Goal: Task Accomplishment & Management: Manage account settings

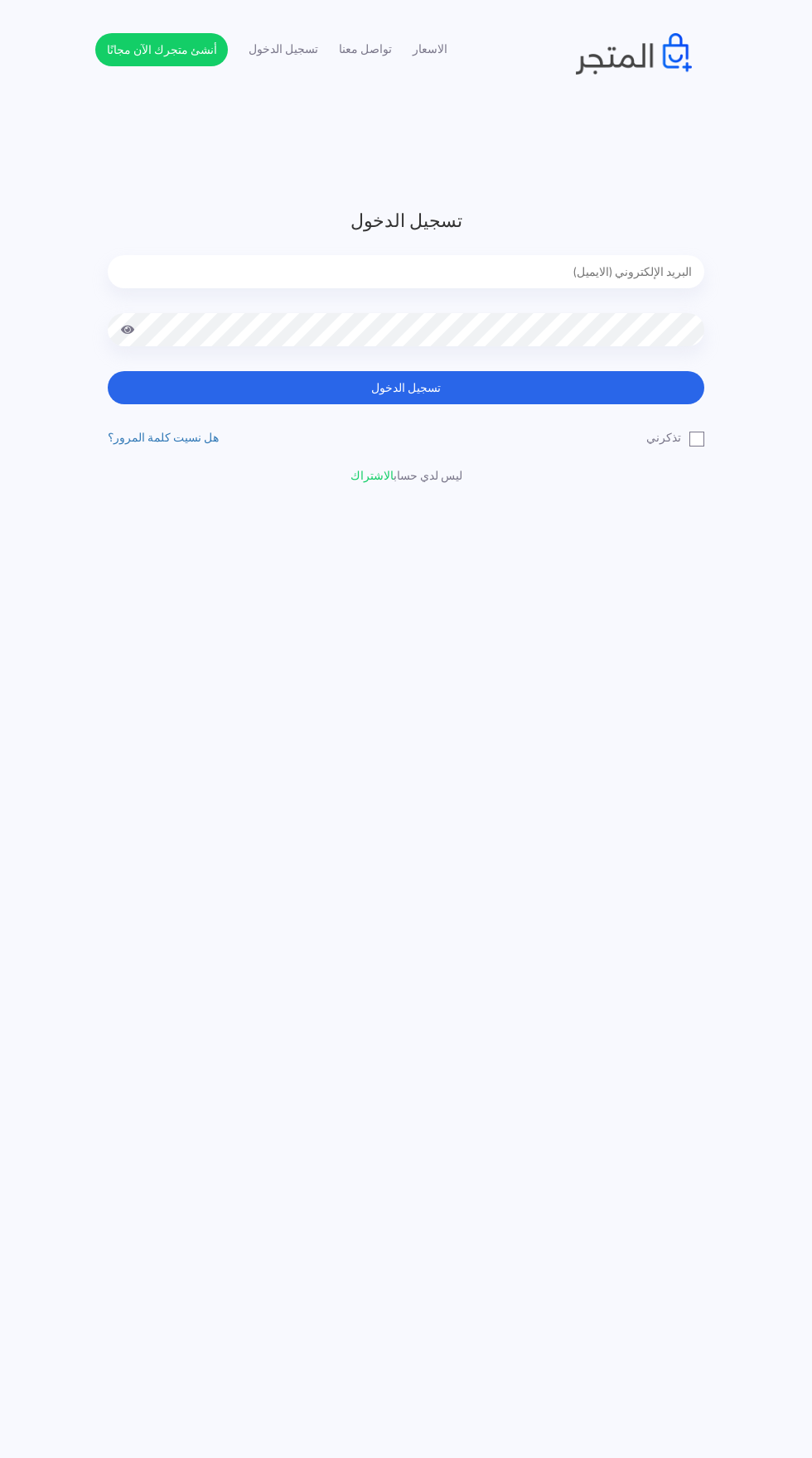
click at [516, 274] on input "email" at bounding box center [406, 271] width 597 height 33
type input "[EMAIL_ADDRESS][DOMAIN_NAME]"
click at [108, 371] on button "تسجيل الدخول" at bounding box center [406, 387] width 597 height 33
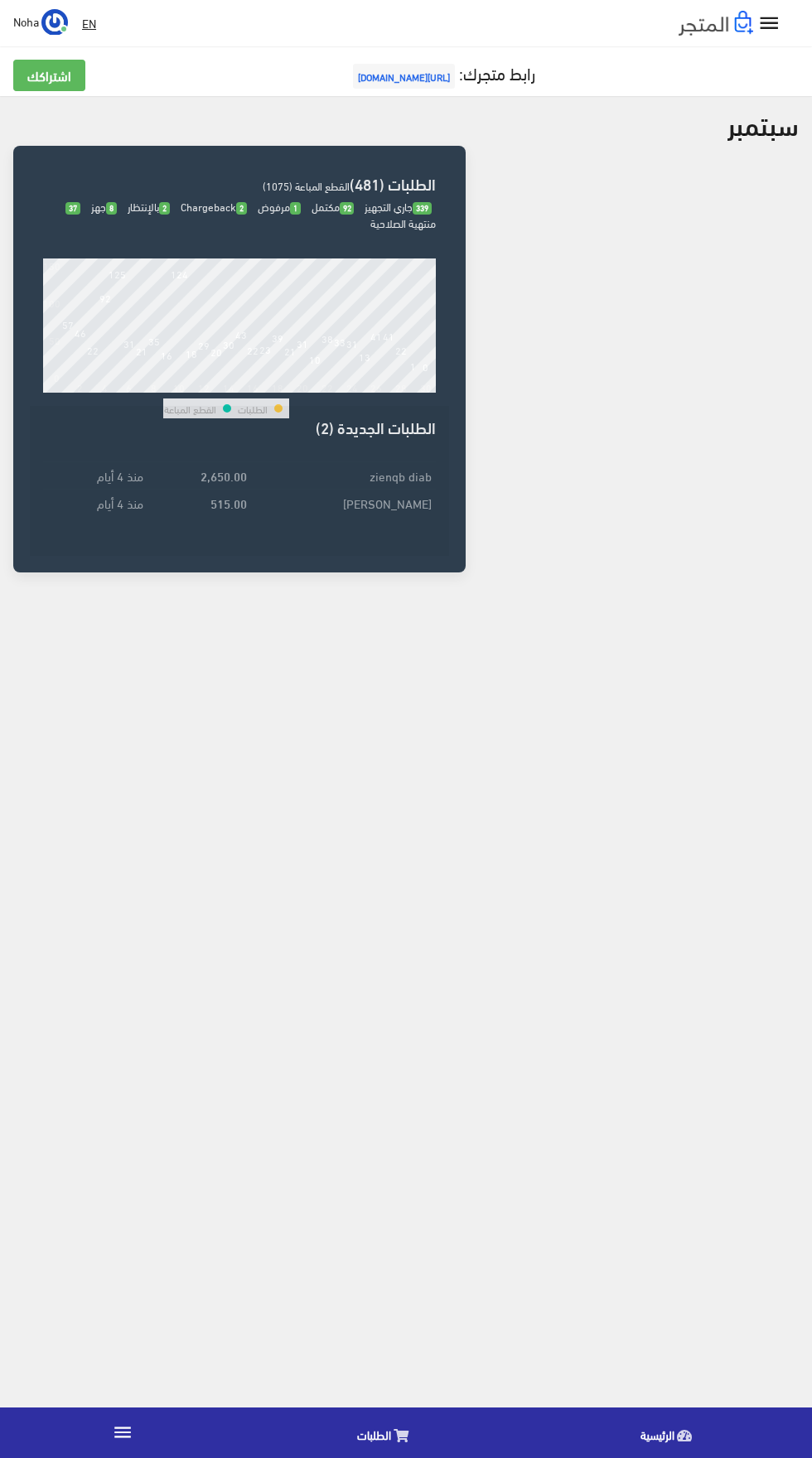
click at [402, 1438] on icon at bounding box center [401, 1436] width 15 height 13
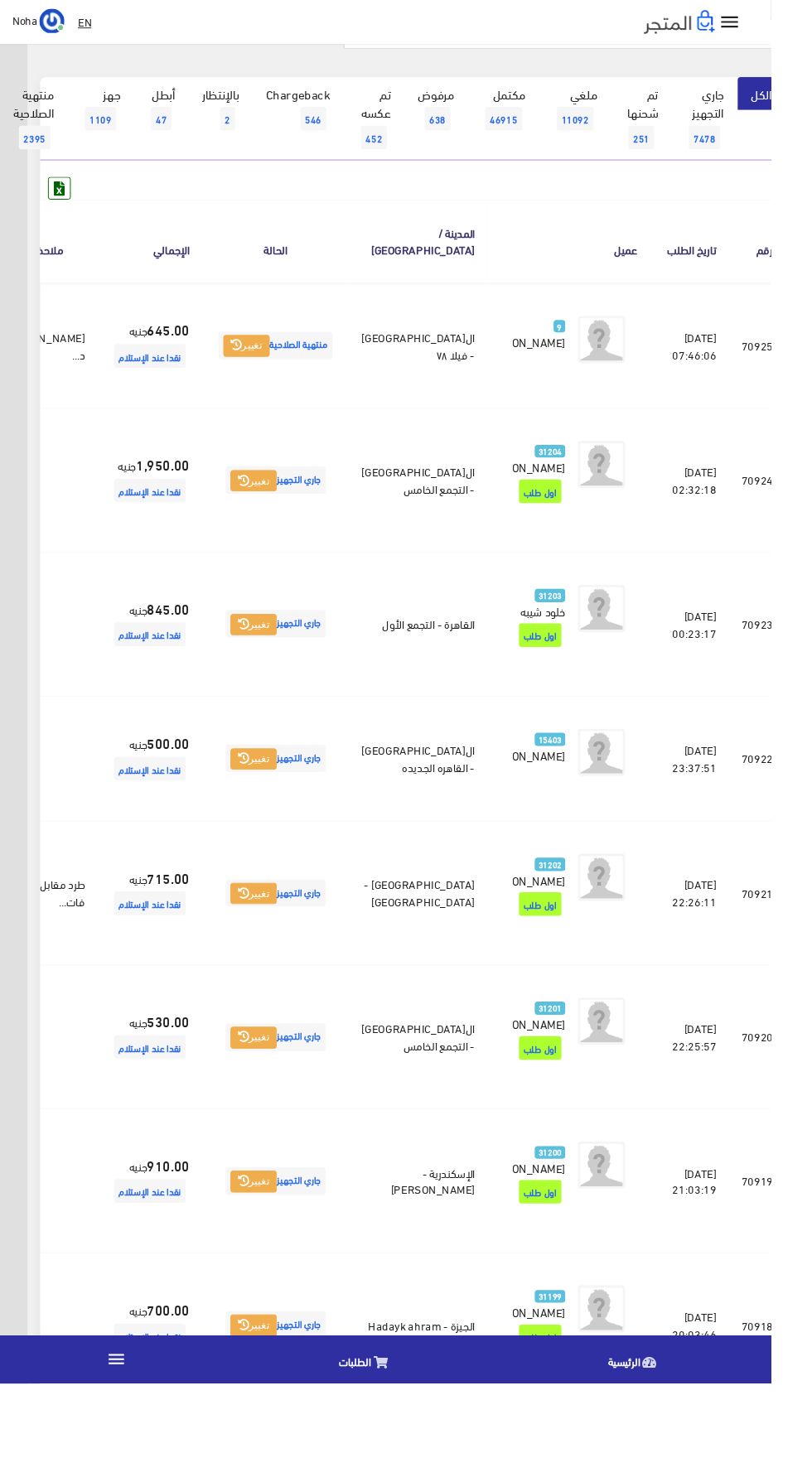
scroll to position [105, -43]
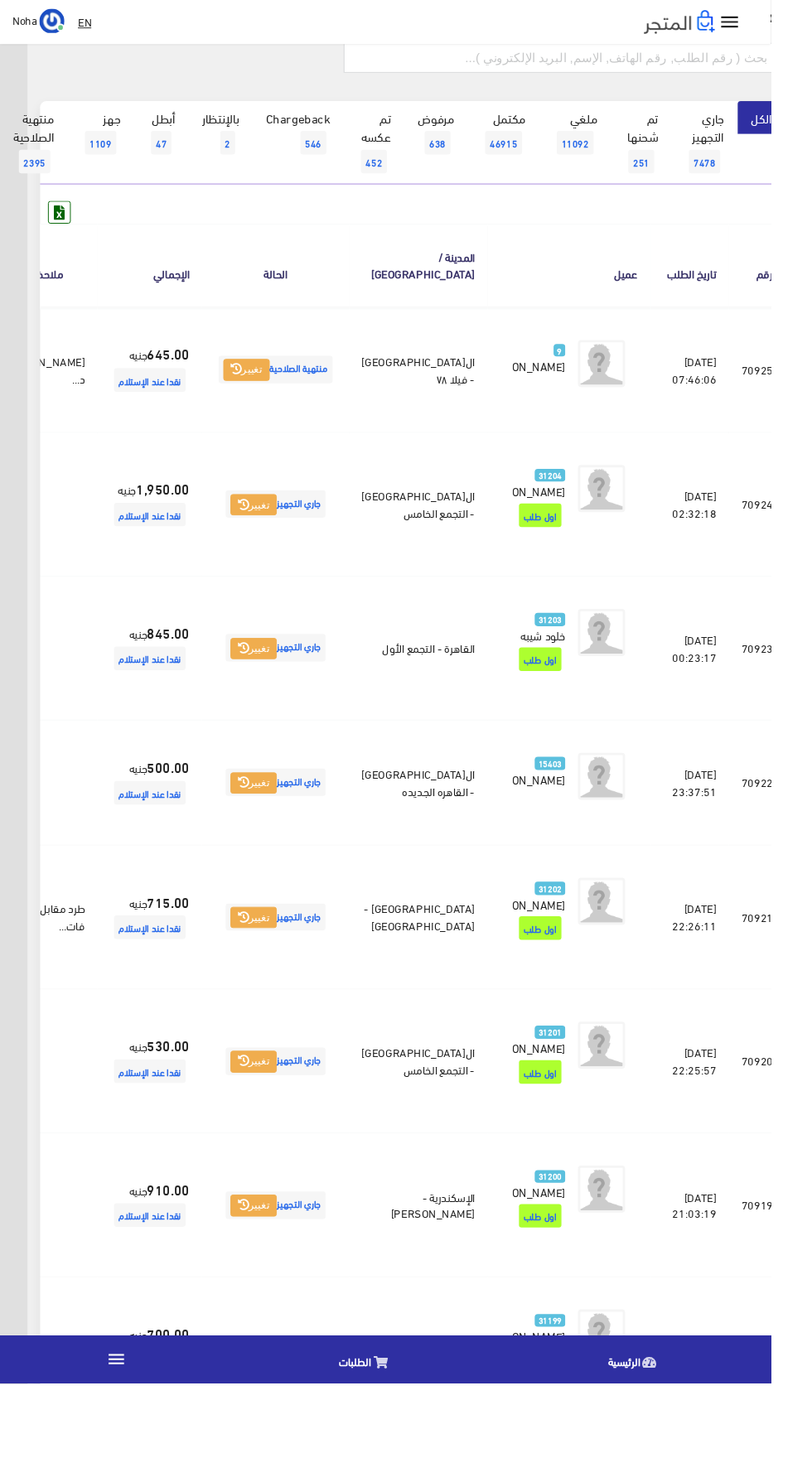
click at [110, 1456] on link "" at bounding box center [122, 1433] width 245 height 46
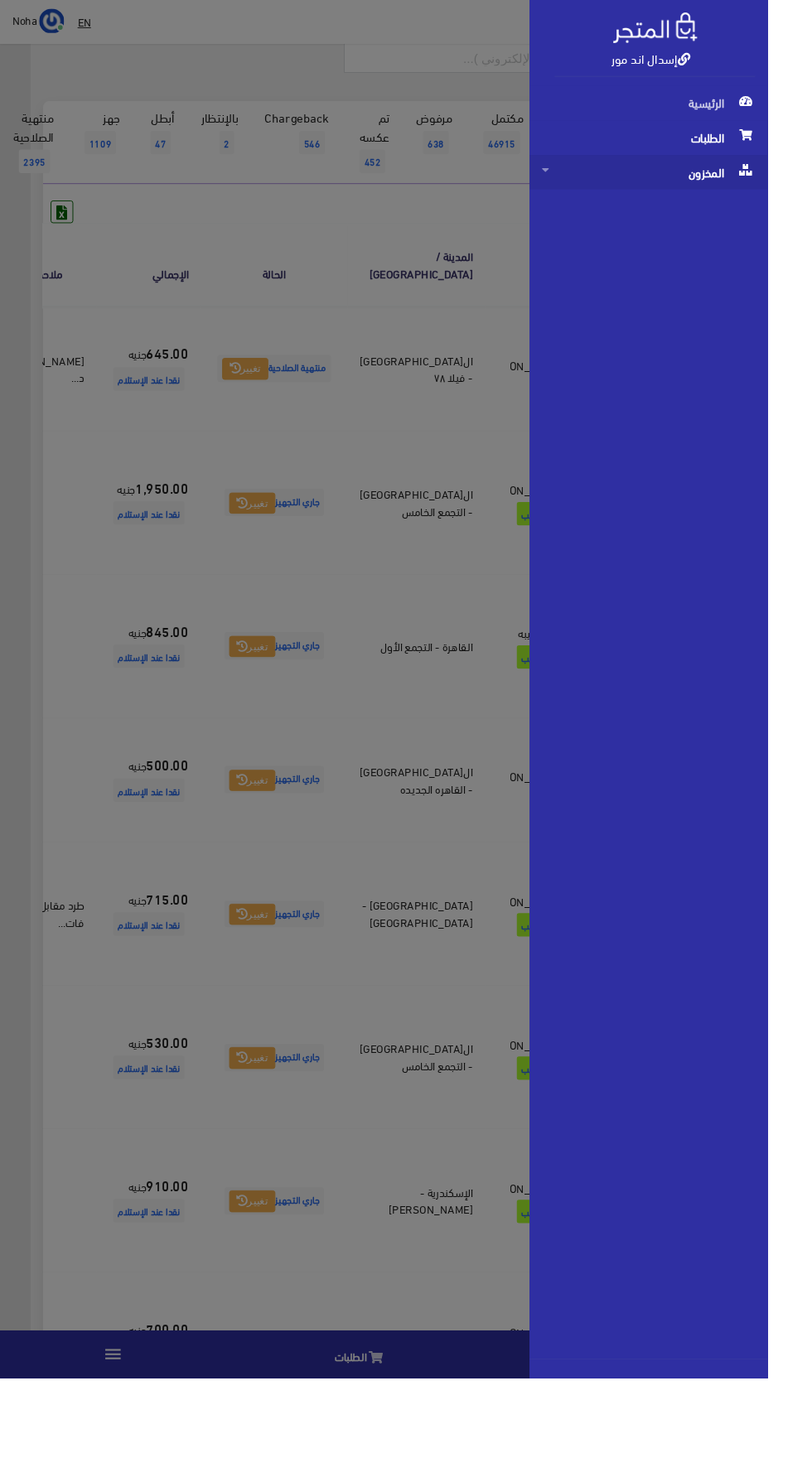
click at [669, 190] on span "المخزون" at bounding box center [686, 182] width 225 height 37
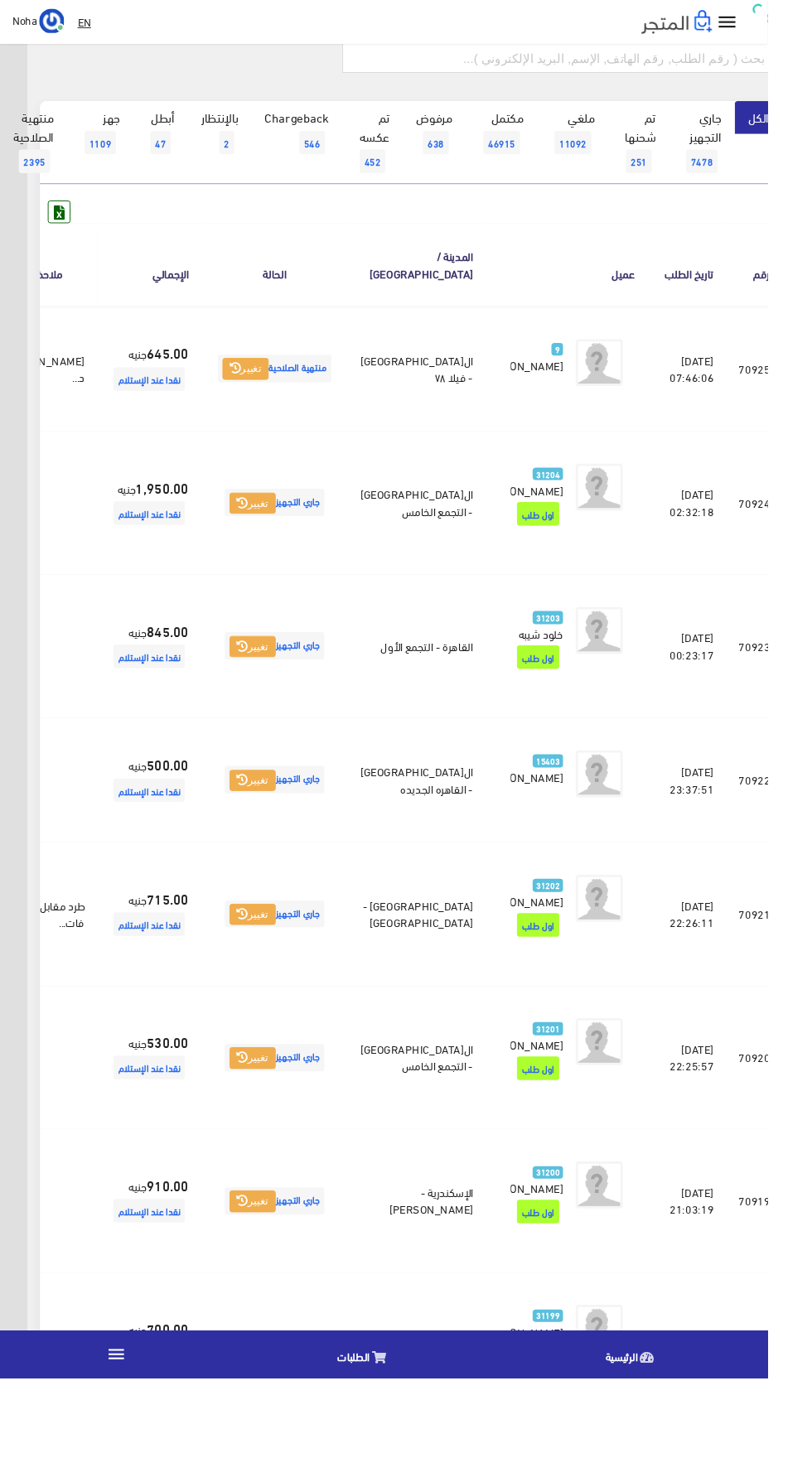
scroll to position [105, -43]
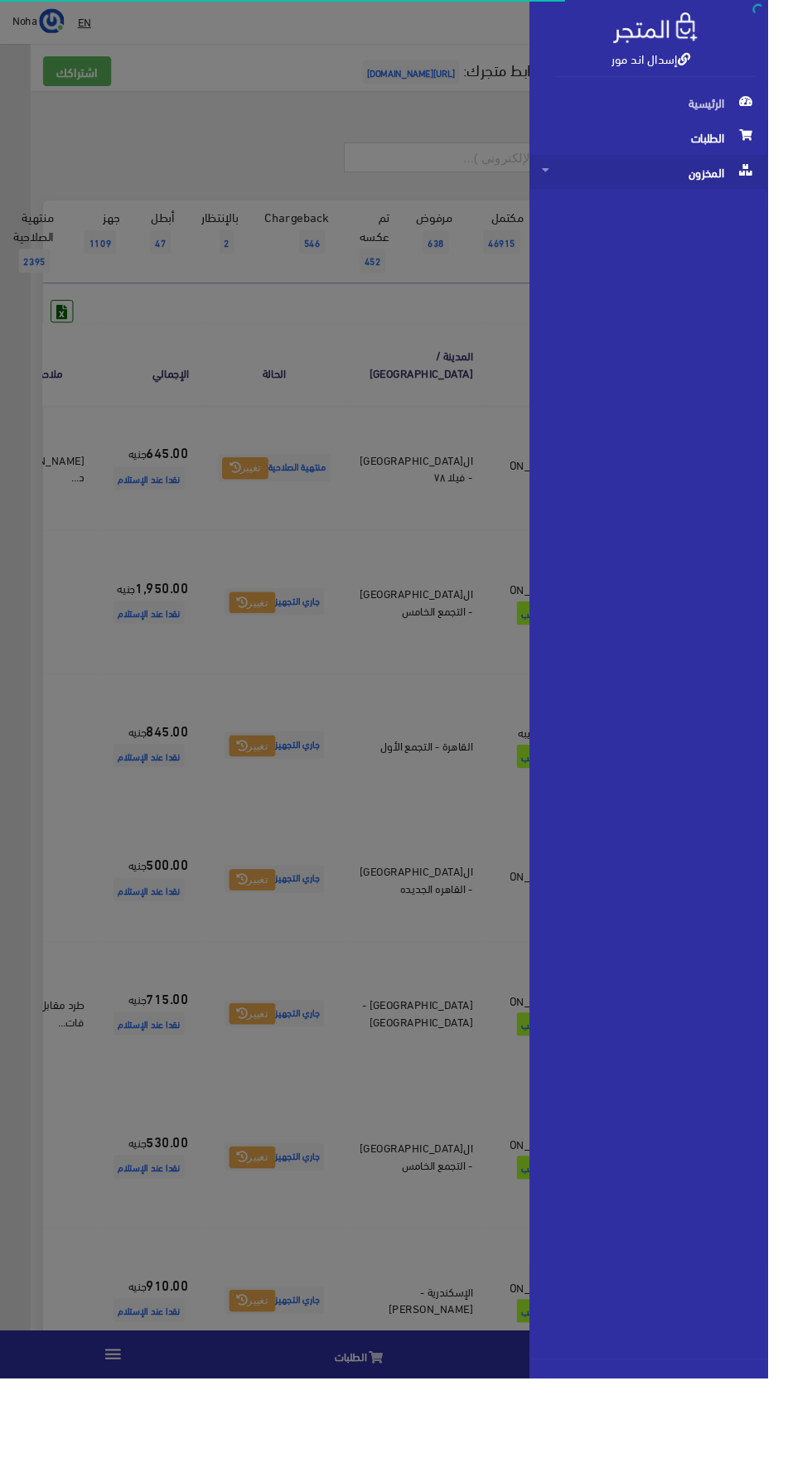
click at [653, 194] on span "المخزون" at bounding box center [686, 182] width 225 height 37
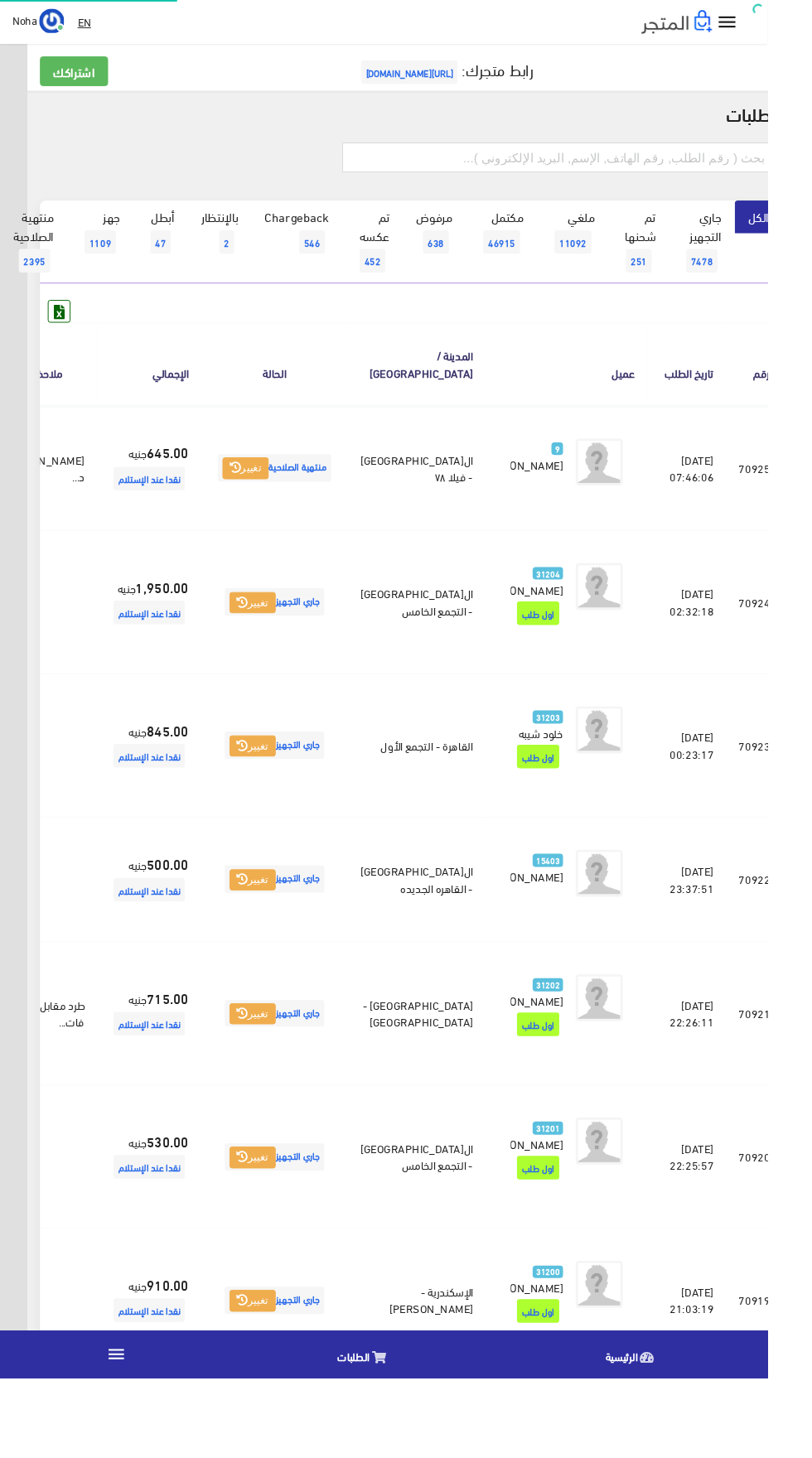
scroll to position [0, -43]
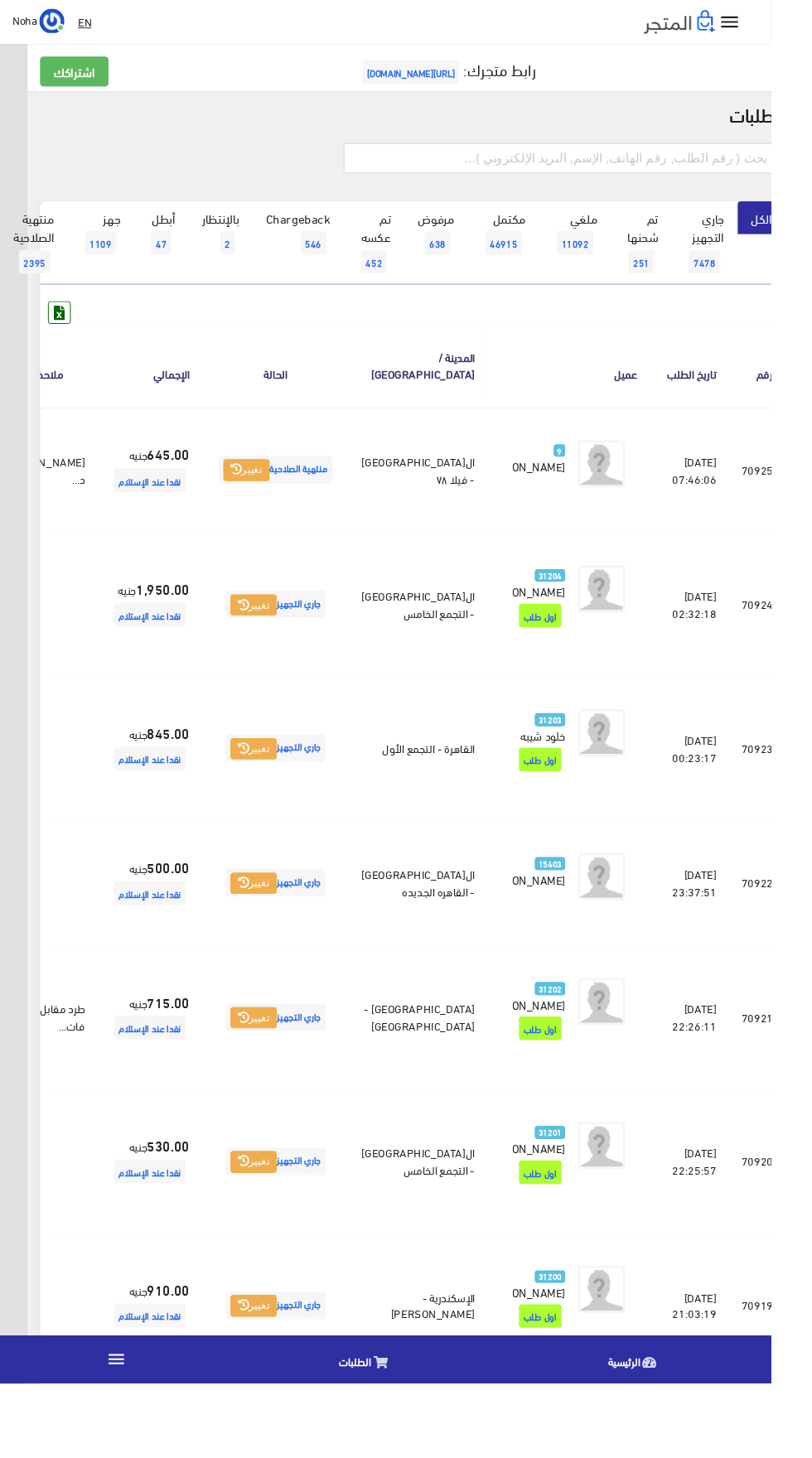
click at [112, 1443] on icon "" at bounding box center [123, 1432] width 21 height 21
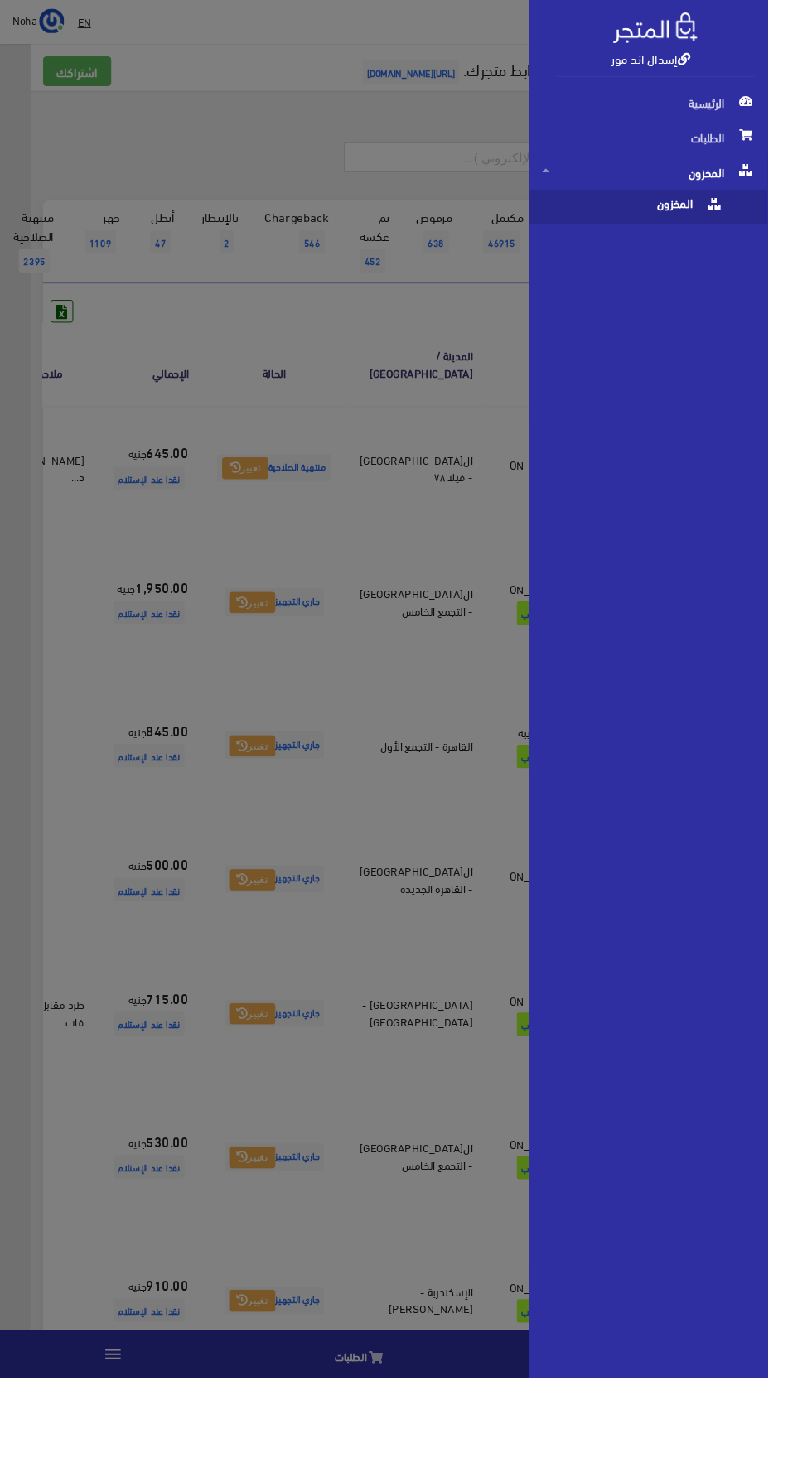
click at [614, 215] on span "المخزون" at bounding box center [670, 218] width 192 height 37
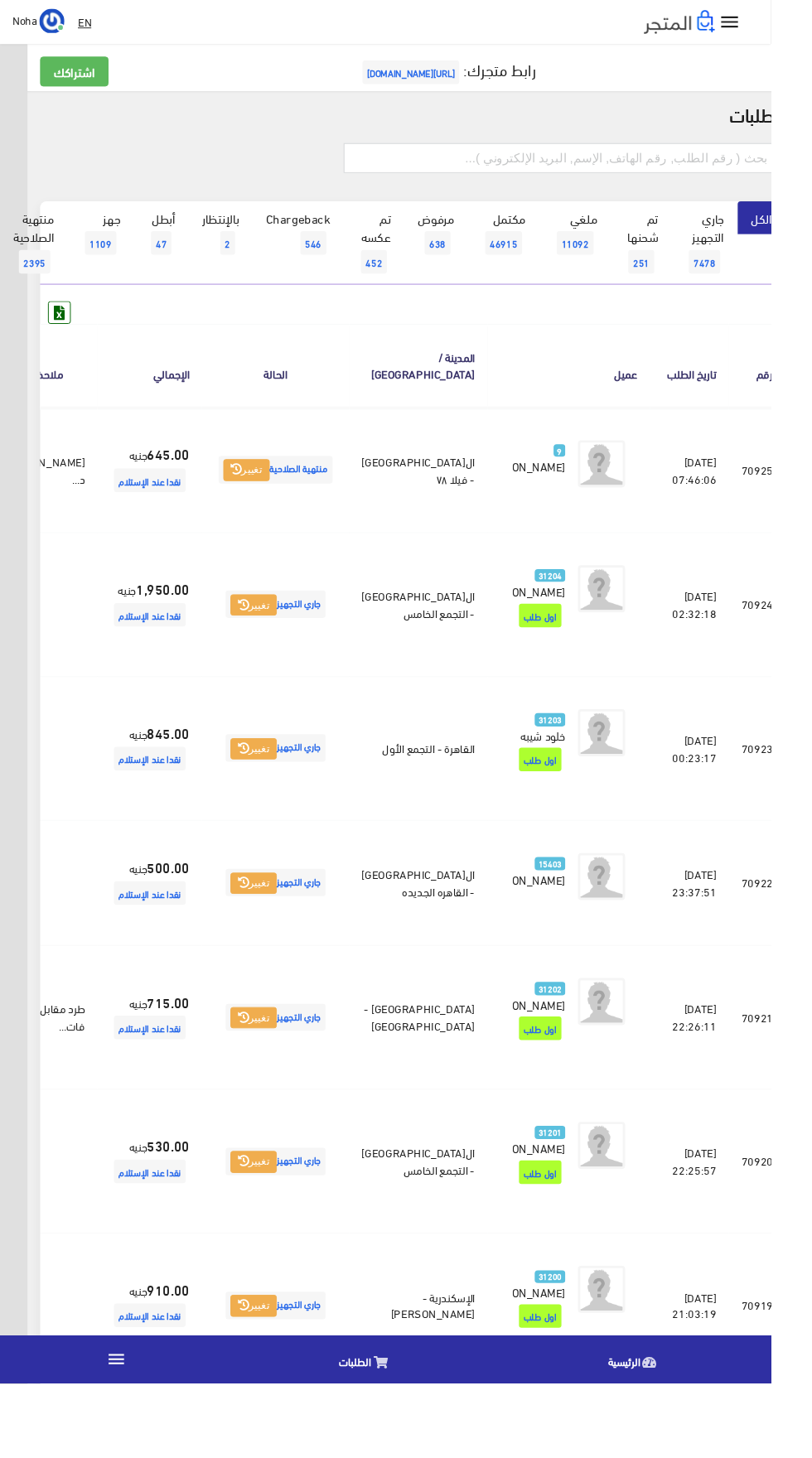
click at [112, 1443] on icon "" at bounding box center [123, 1432] width 21 height 21
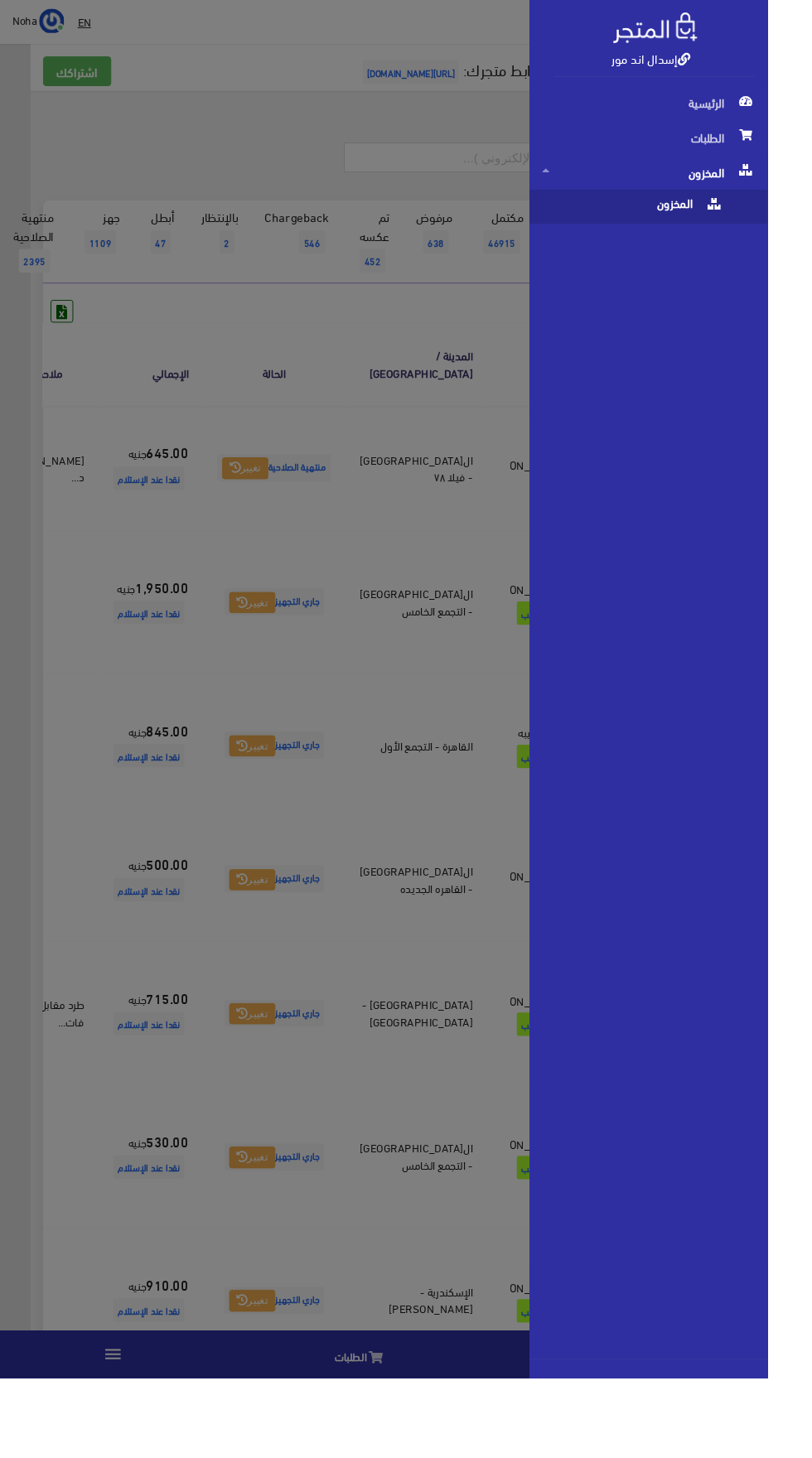
click at [644, 218] on span "المخزون" at bounding box center [670, 218] width 192 height 37
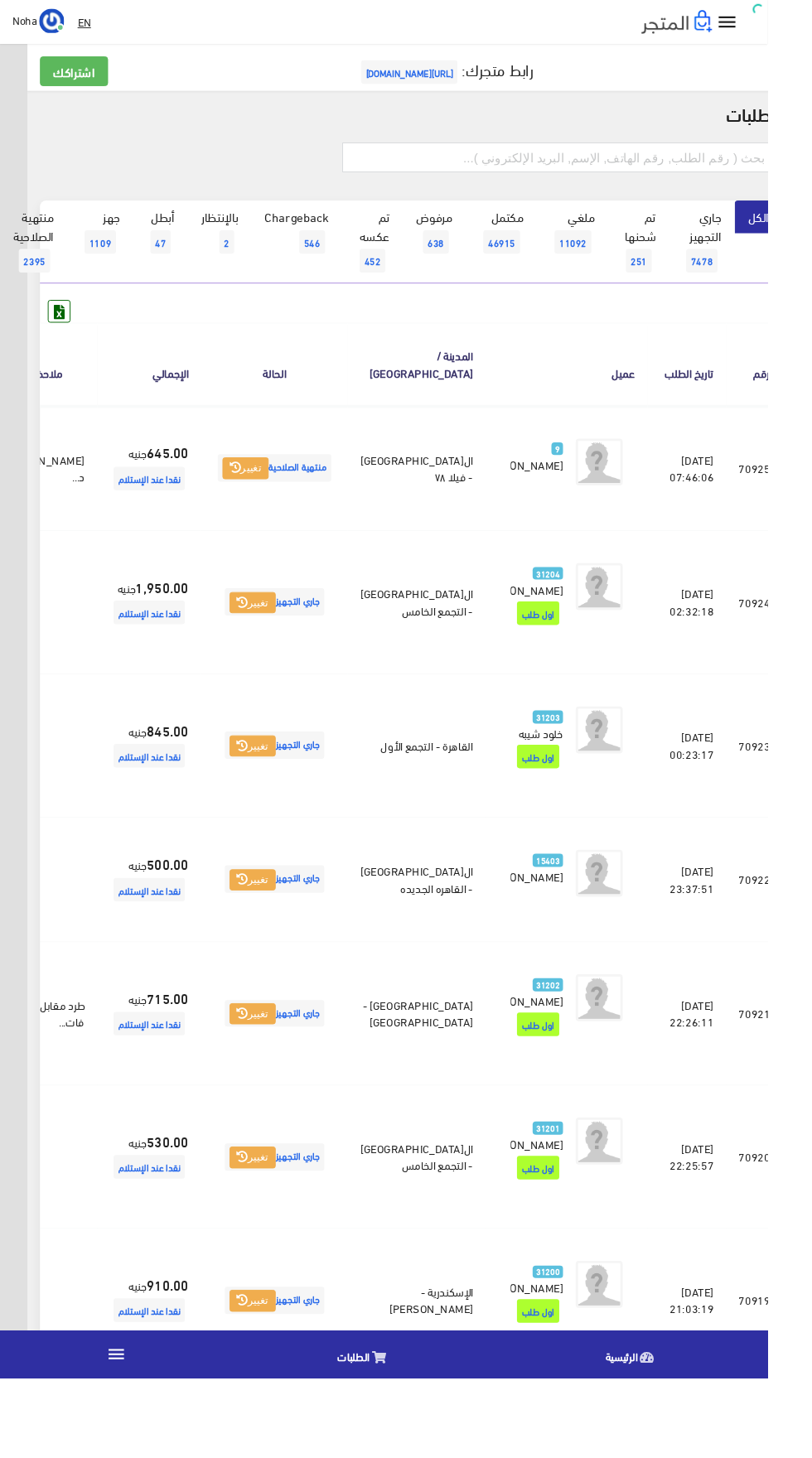
scroll to position [0, -43]
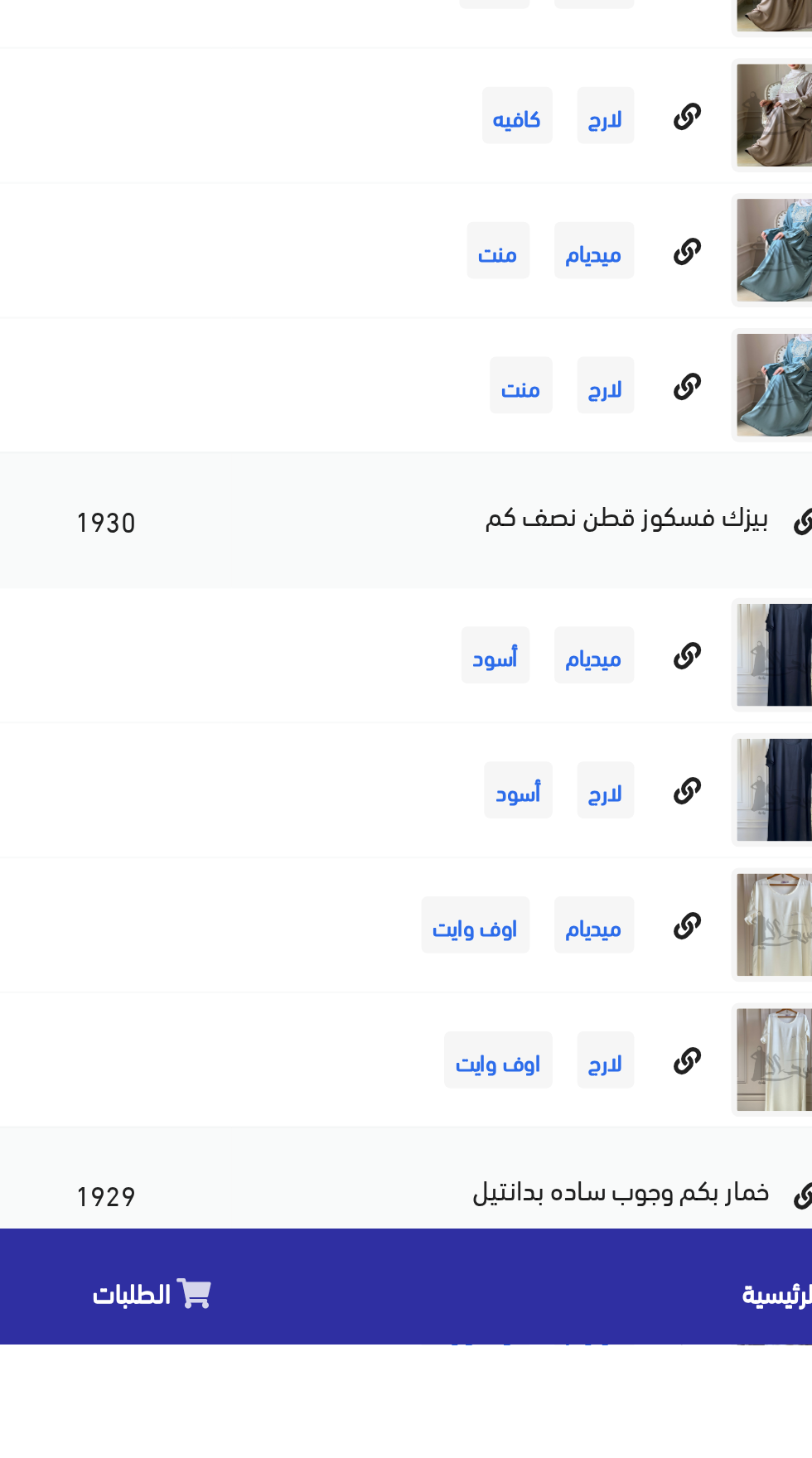
scroll to position [10658, 0]
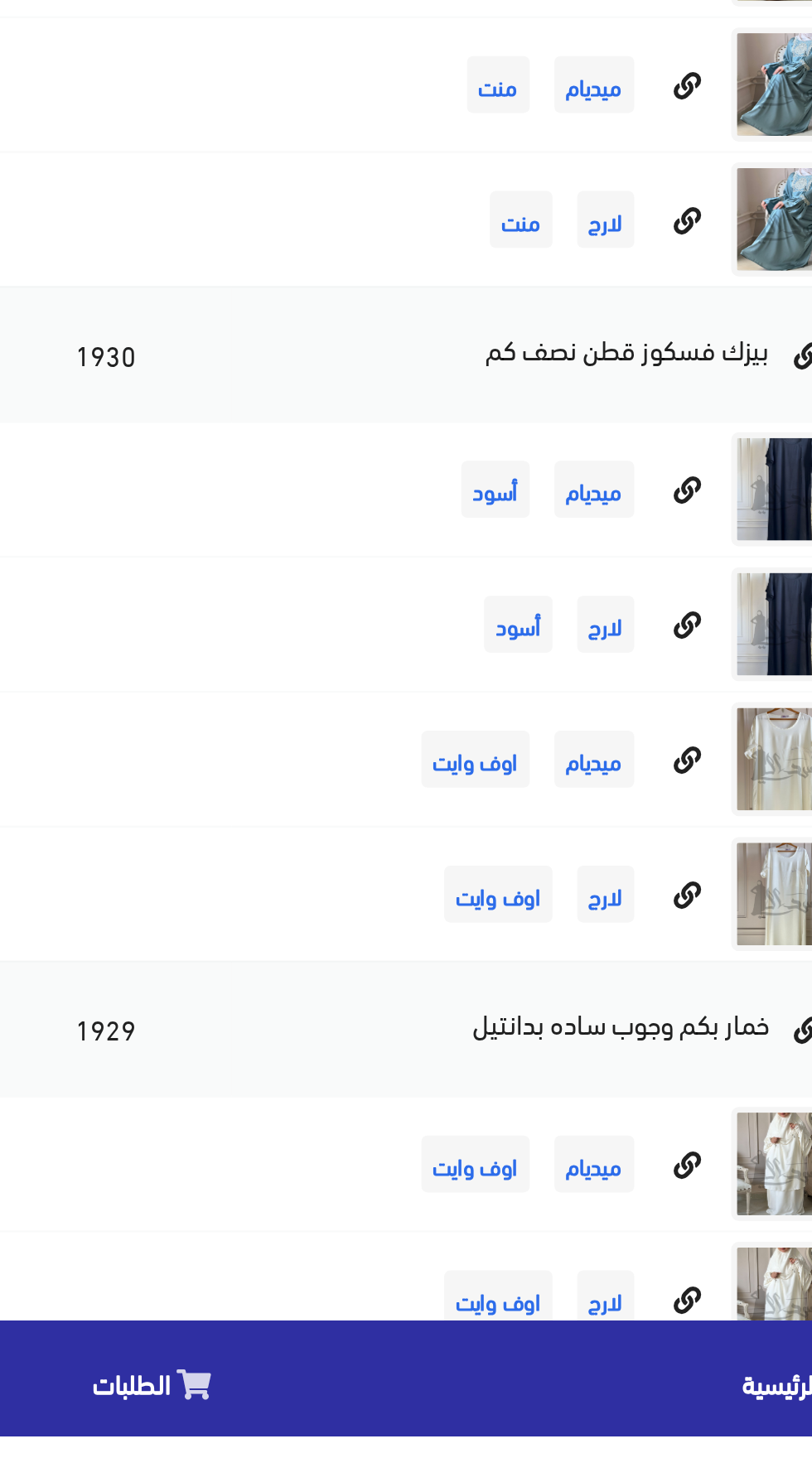
scroll to position [10779, 0]
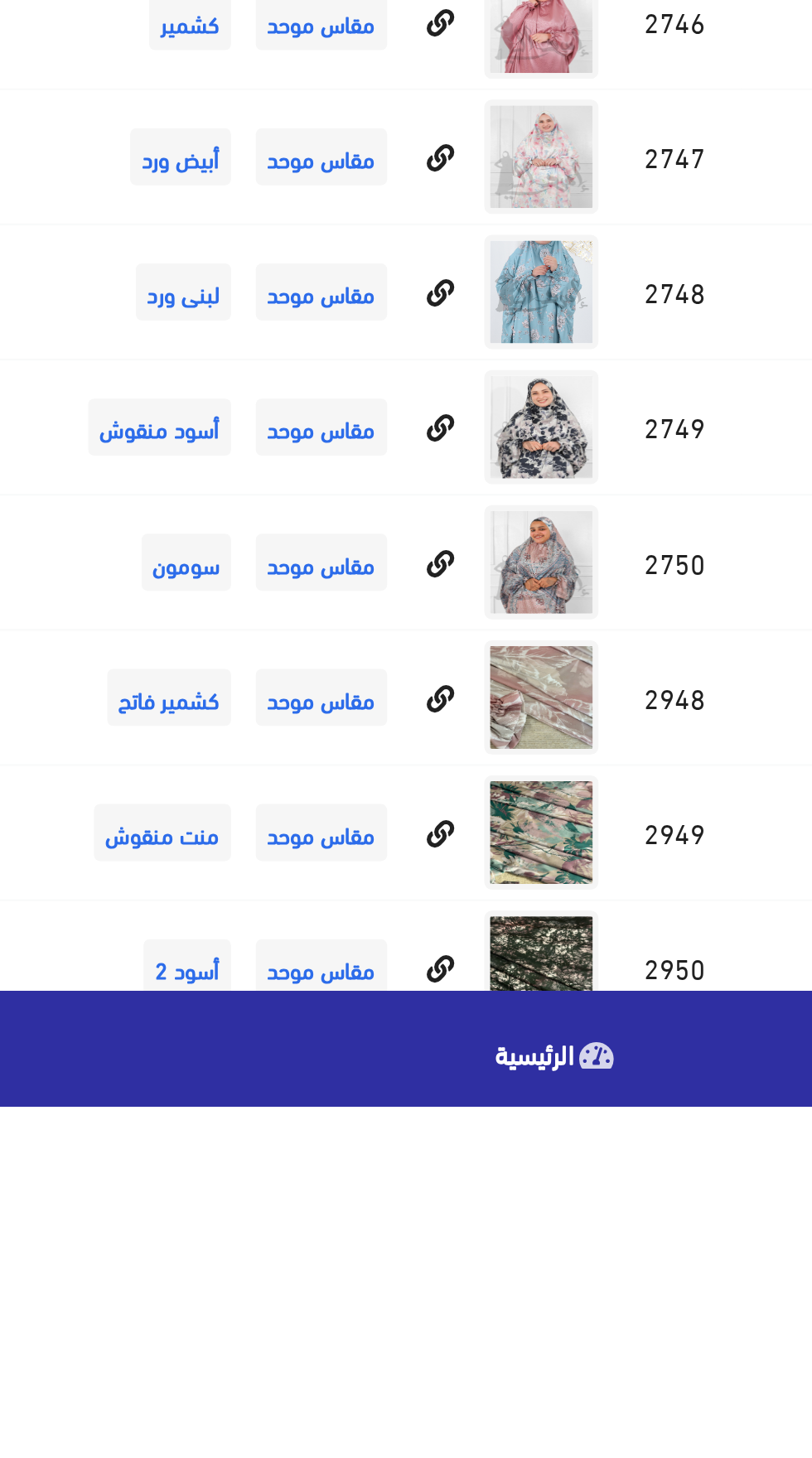
scroll to position [13717, 0]
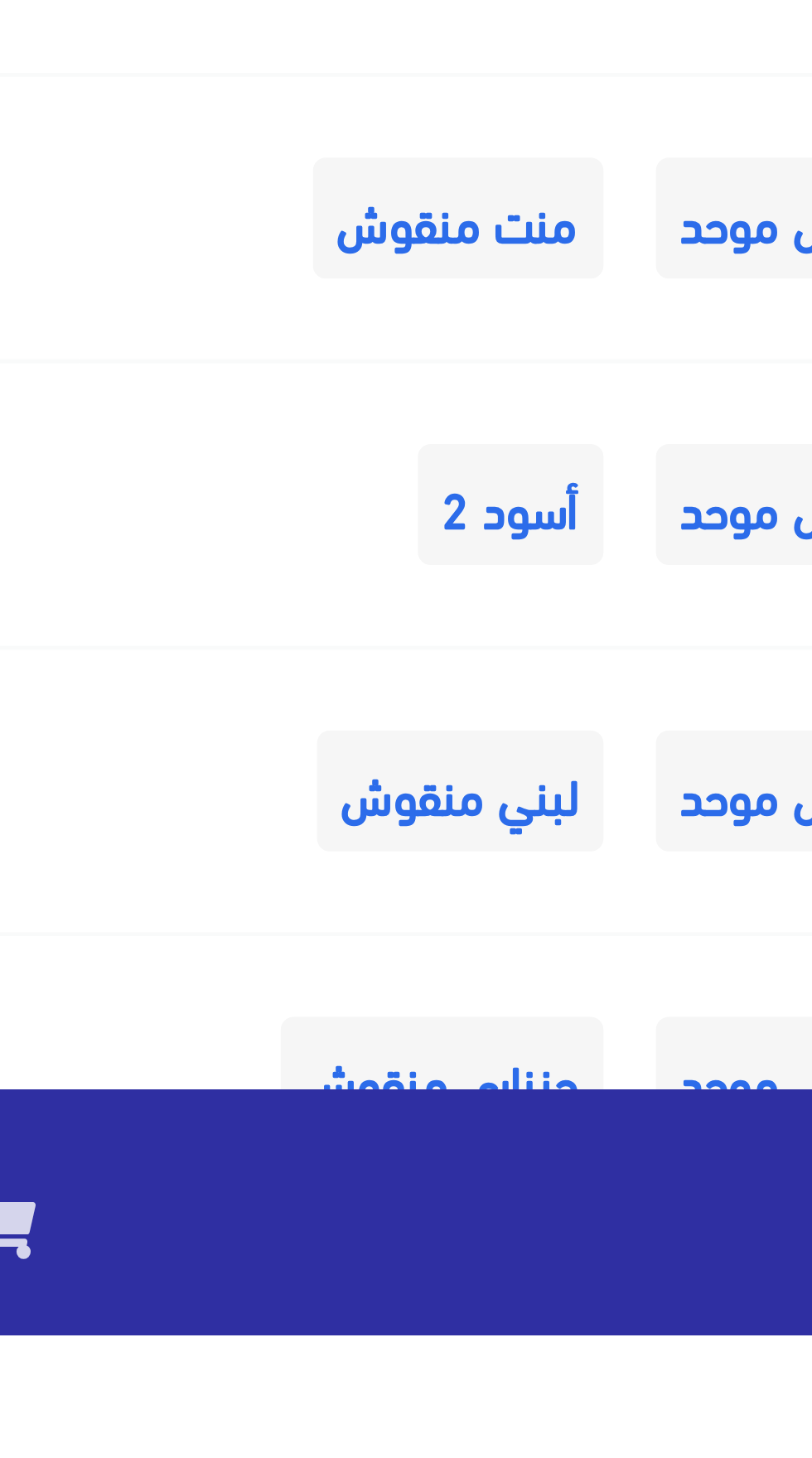
scroll to position [13837, 0]
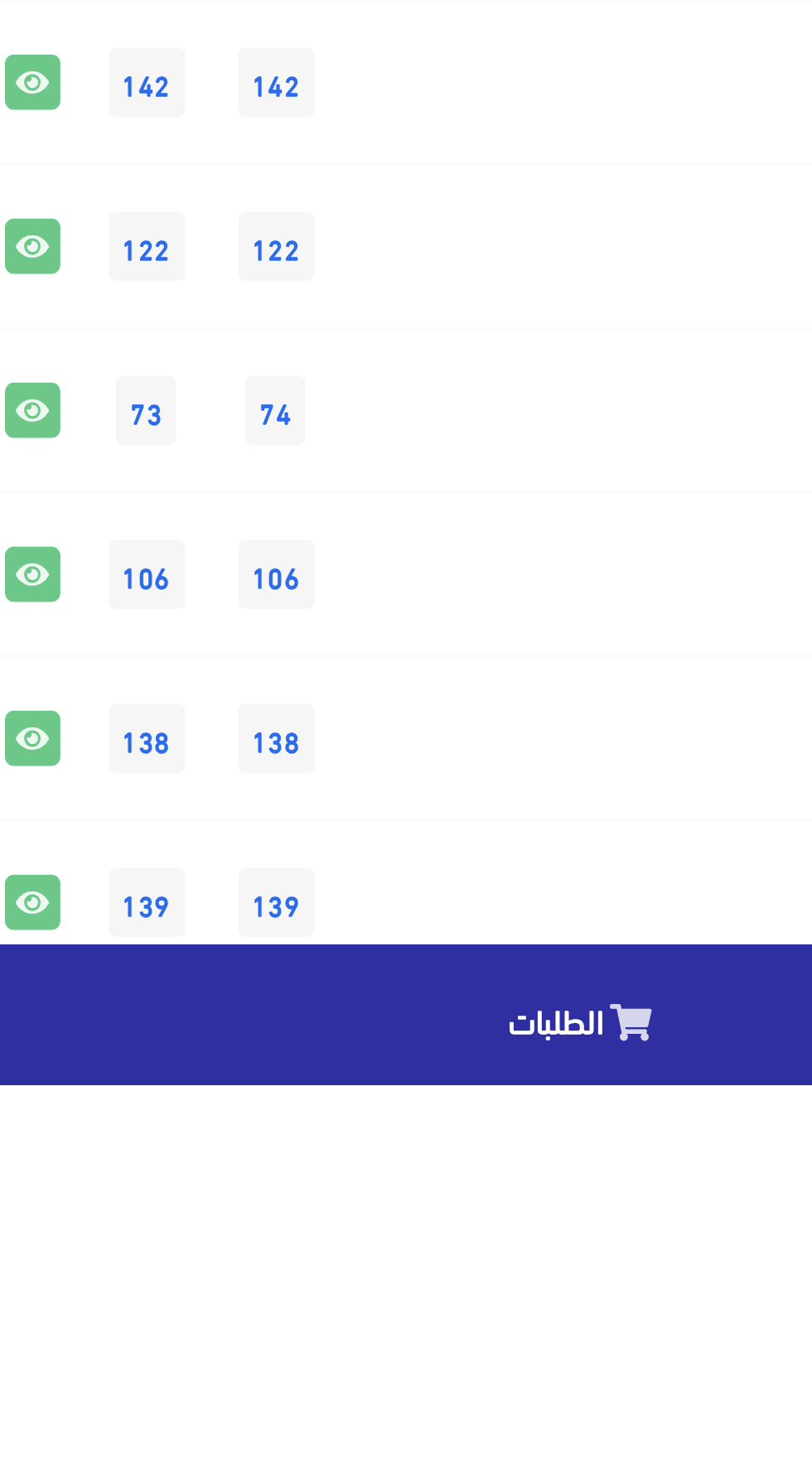
scroll to position [21128, 0]
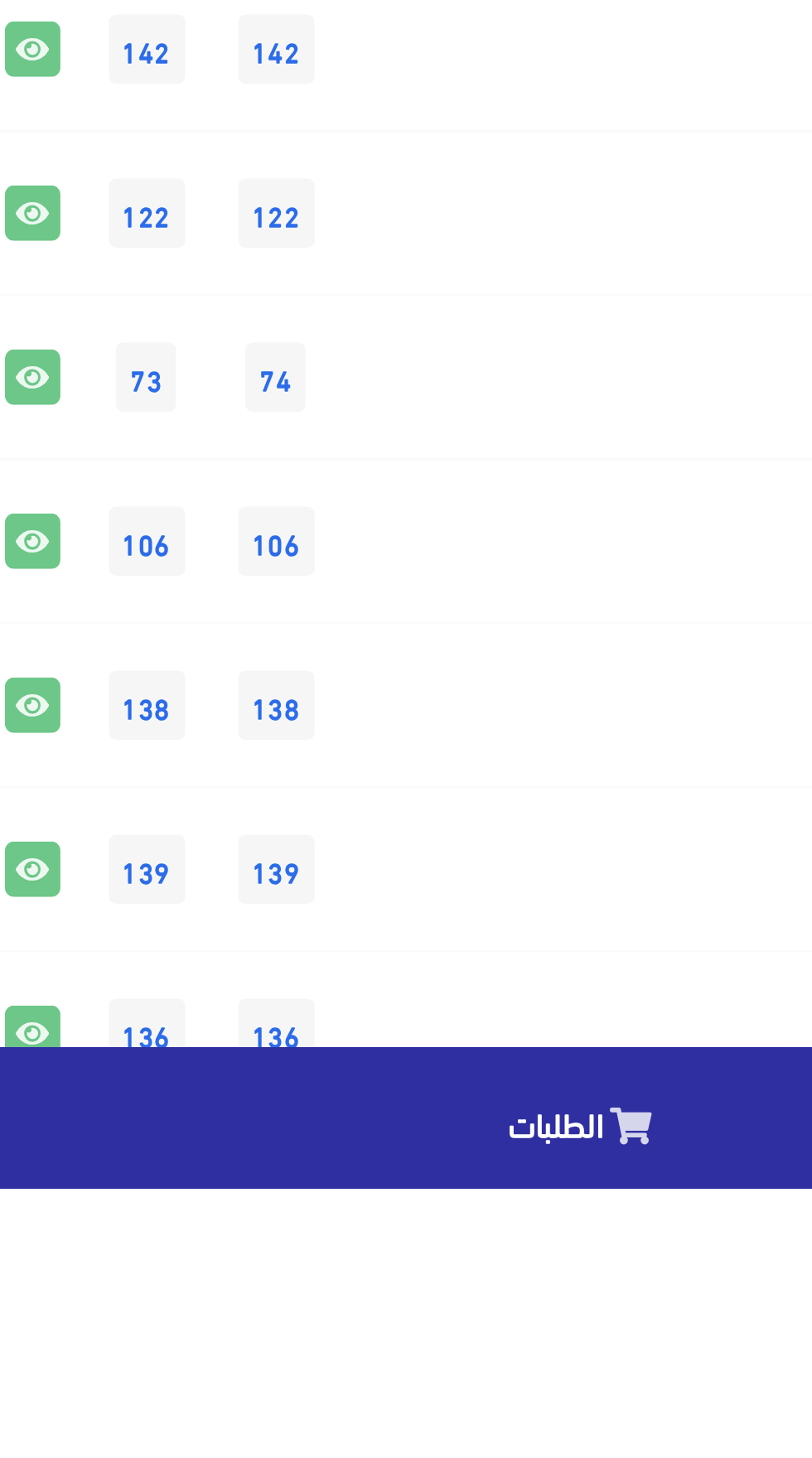
scroll to position [21248, 0]
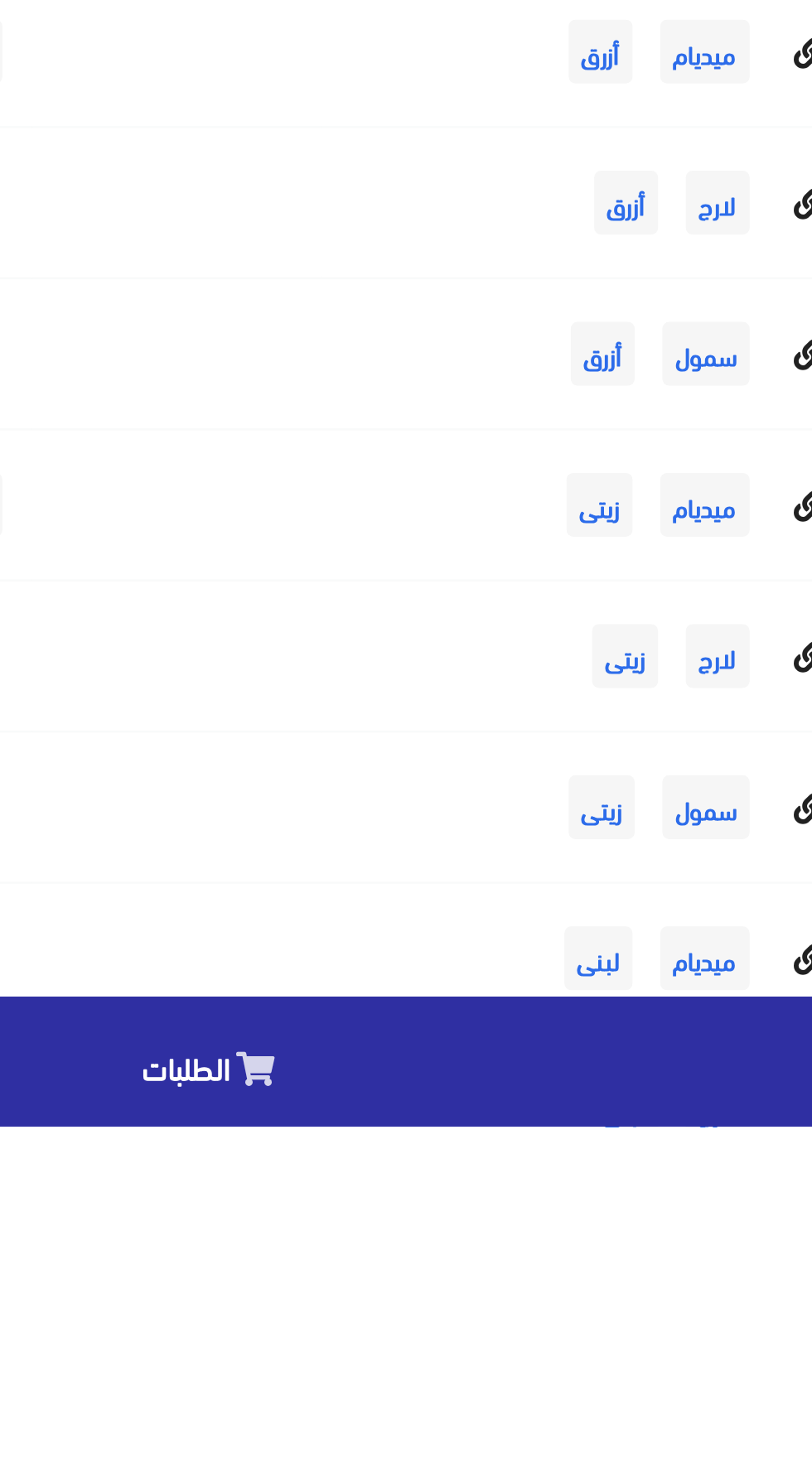
scroll to position [23804, 0]
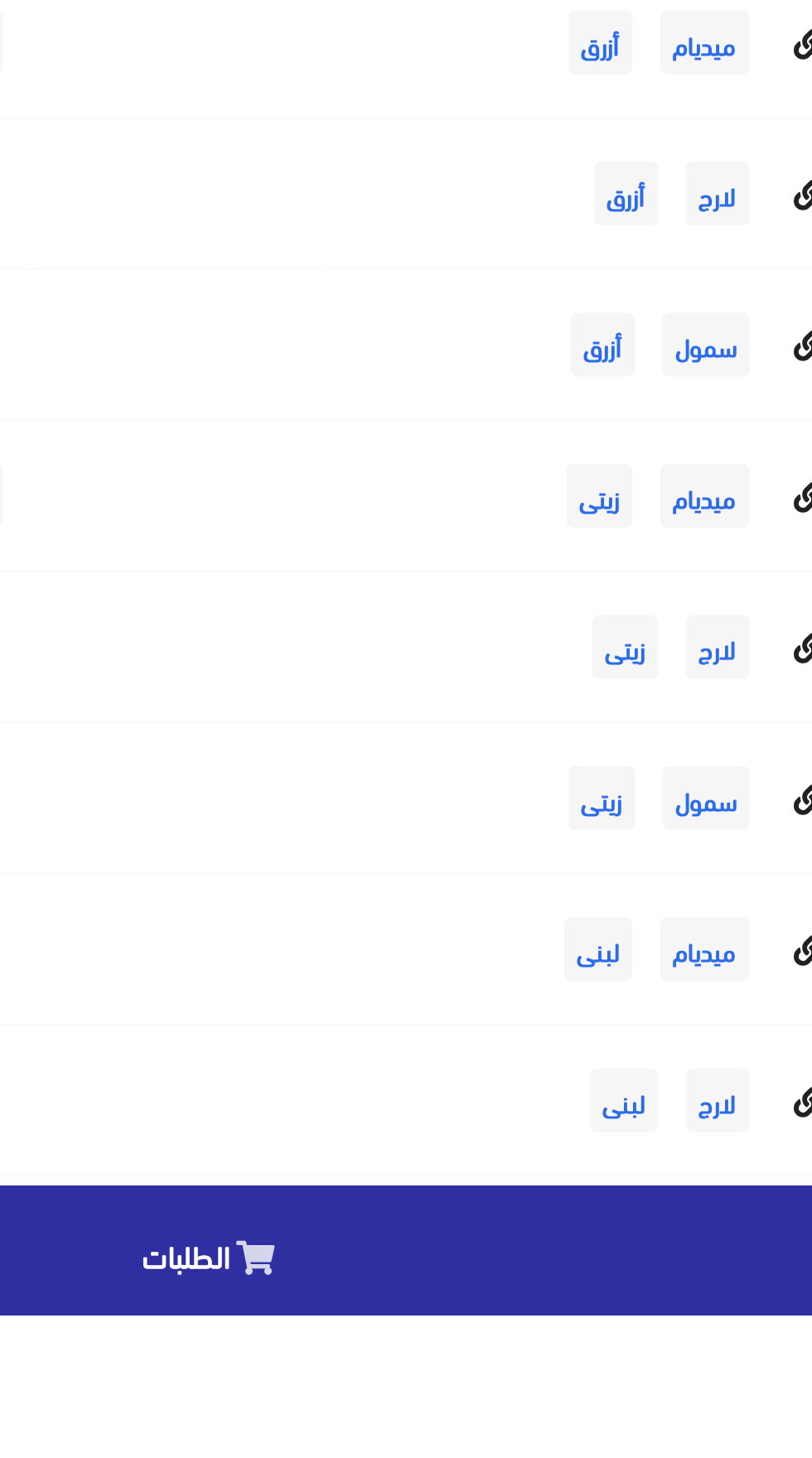
scroll to position [23923, 0]
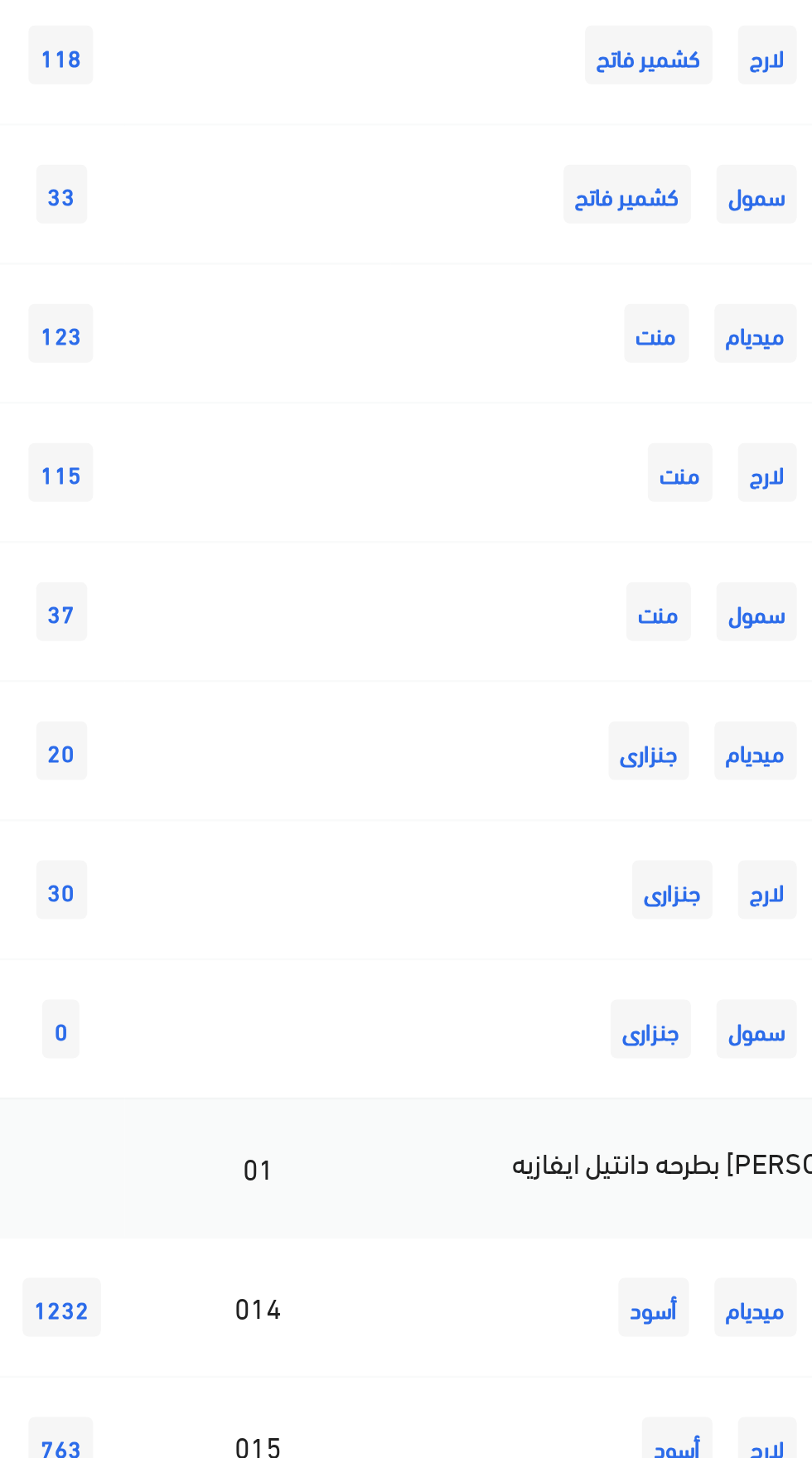
scroll to position [1013, 0]
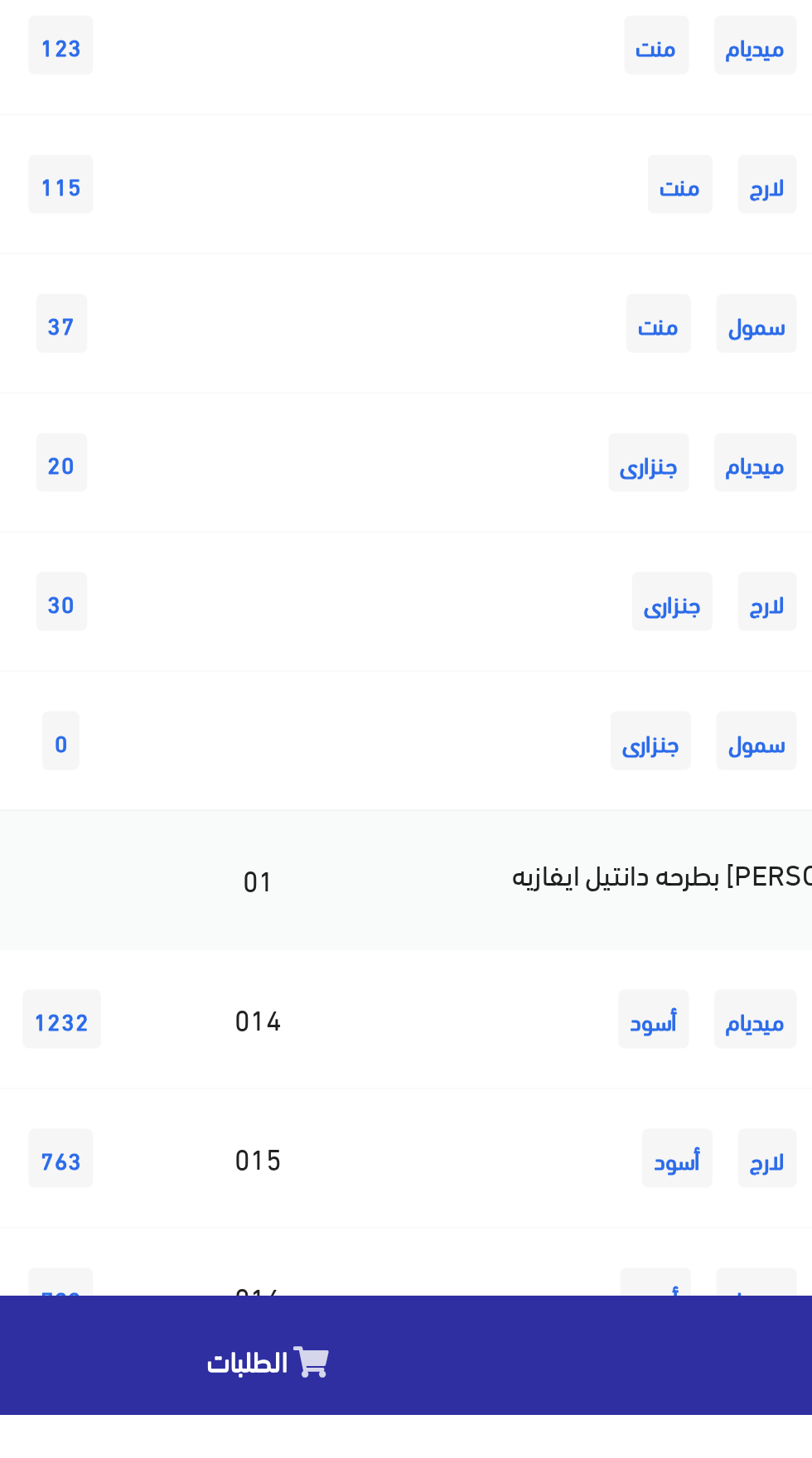
scroll to position [1132, 0]
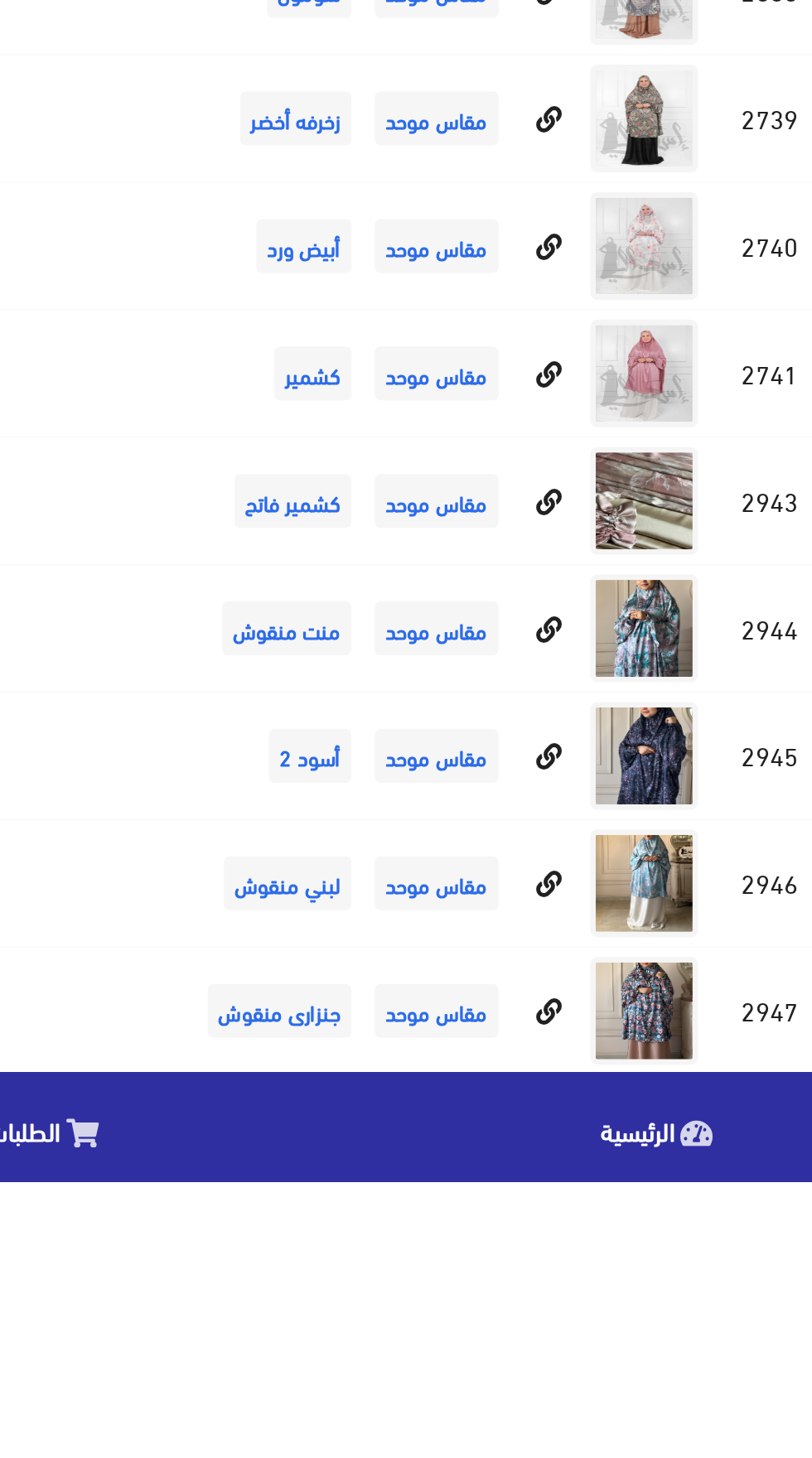
scroll to position [1731, 0]
click at [459, 1439] on td "إسدال قطعه واحده ستان" at bounding box center [547, 1438] width 285 height 59
